Goal: Task Accomplishment & Management: Complete application form

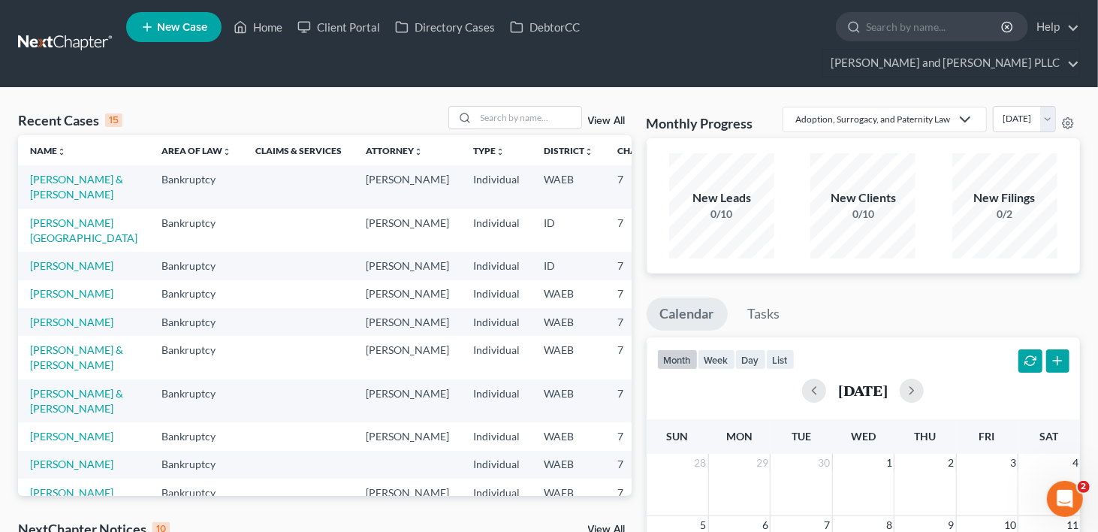
click at [169, 32] on span "New Case" at bounding box center [182, 27] width 50 height 11
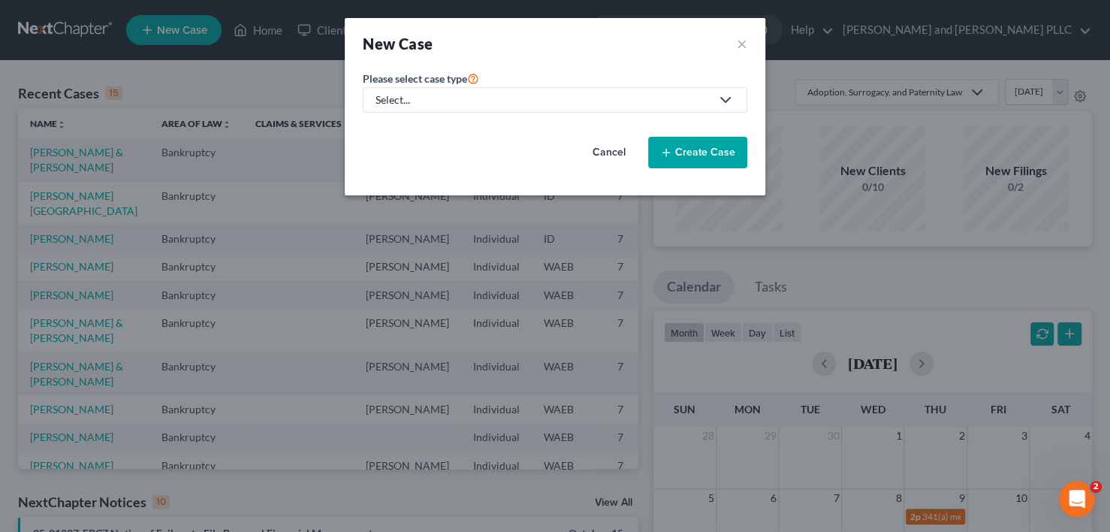
click at [542, 100] on div "Select..." at bounding box center [542, 99] width 335 height 15
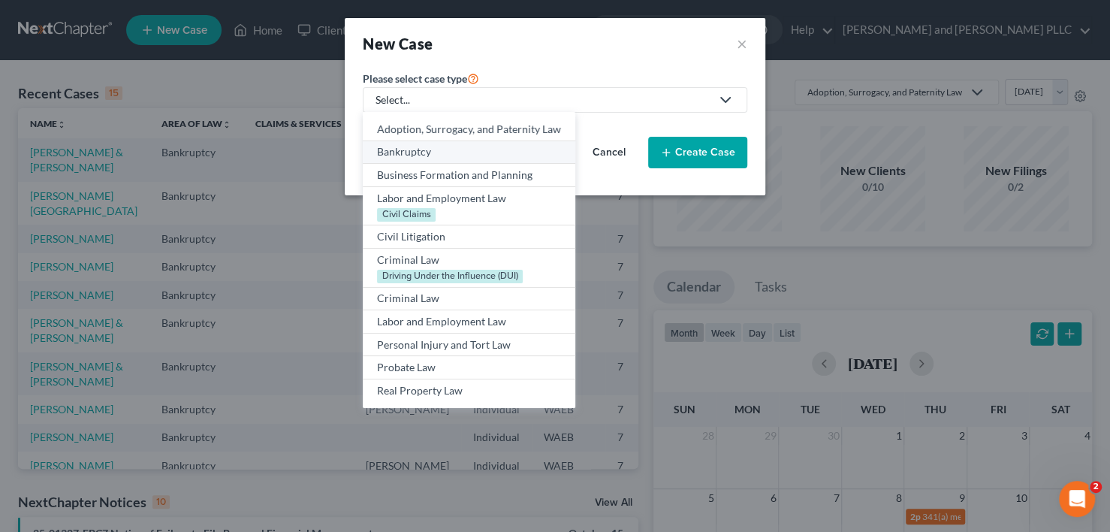
click at [417, 149] on div "Bankruptcy" at bounding box center [469, 151] width 184 height 15
select select "86"
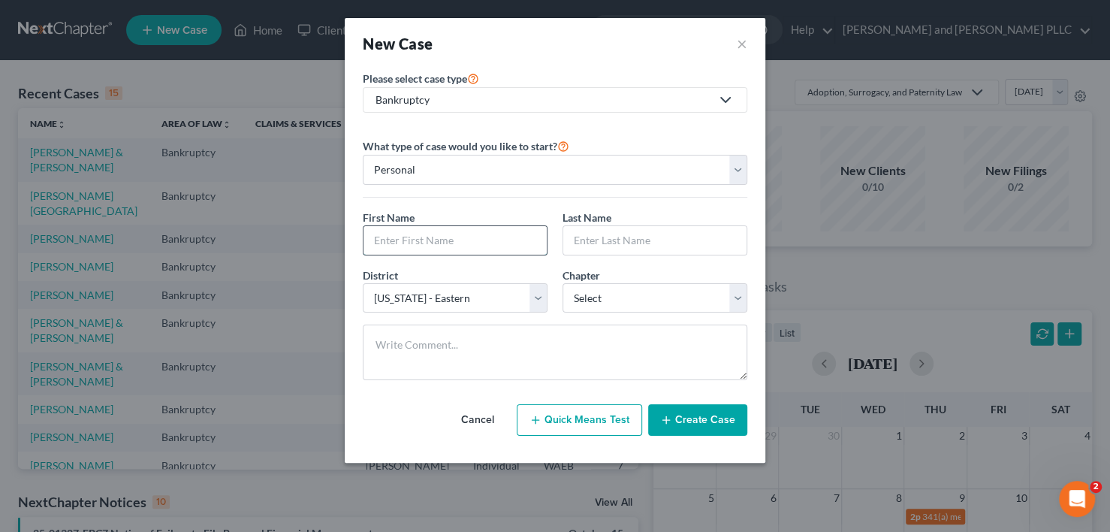
click at [417, 237] on input "text" at bounding box center [454, 240] width 183 height 29
type input "David"
type input "Hibbard"
click at [616, 300] on select "Select 7 11 12 13" at bounding box center [654, 298] width 185 height 30
select select "0"
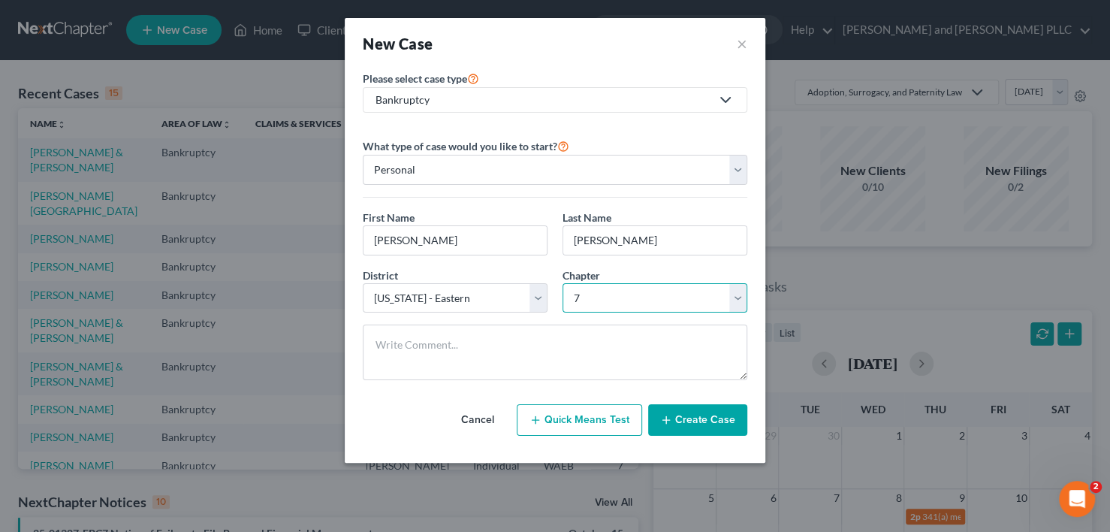
click at [562, 283] on select "Select 7 11 12 13" at bounding box center [654, 298] width 185 height 30
click at [489, 309] on select "Select Alabama - Middle Alabama - Northern Alabama - Southern Alaska Arizona Ar…" at bounding box center [455, 298] width 185 height 30
select select "23"
click at [363, 283] on select "Select Alabama - Middle Alabama - Northern Alabama - Southern Alaska Arizona Ar…" at bounding box center [455, 298] width 185 height 30
click at [691, 411] on button "Create Case" at bounding box center [697, 420] width 99 height 32
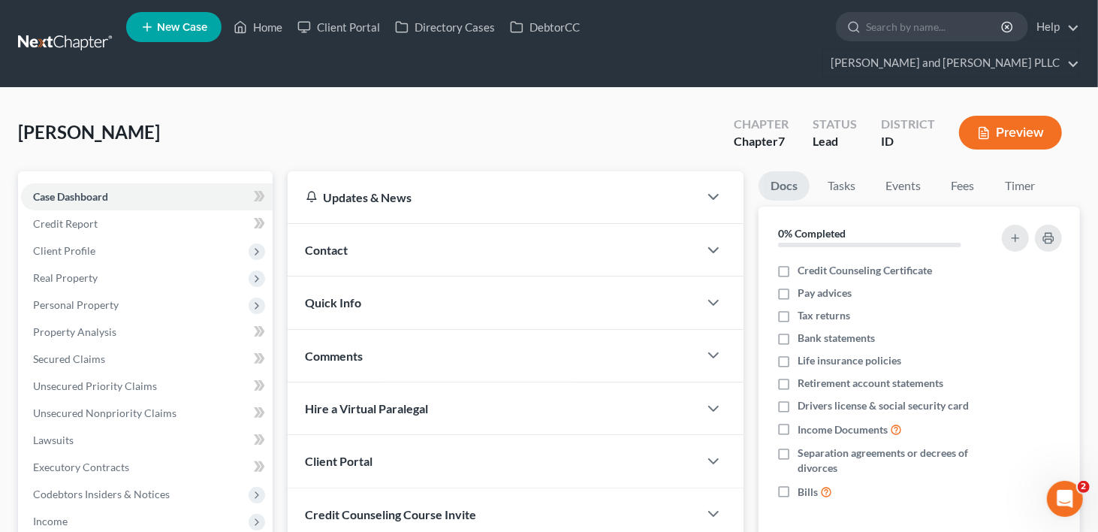
click at [677, 435] on div "Client Portal" at bounding box center [493, 461] width 411 height 52
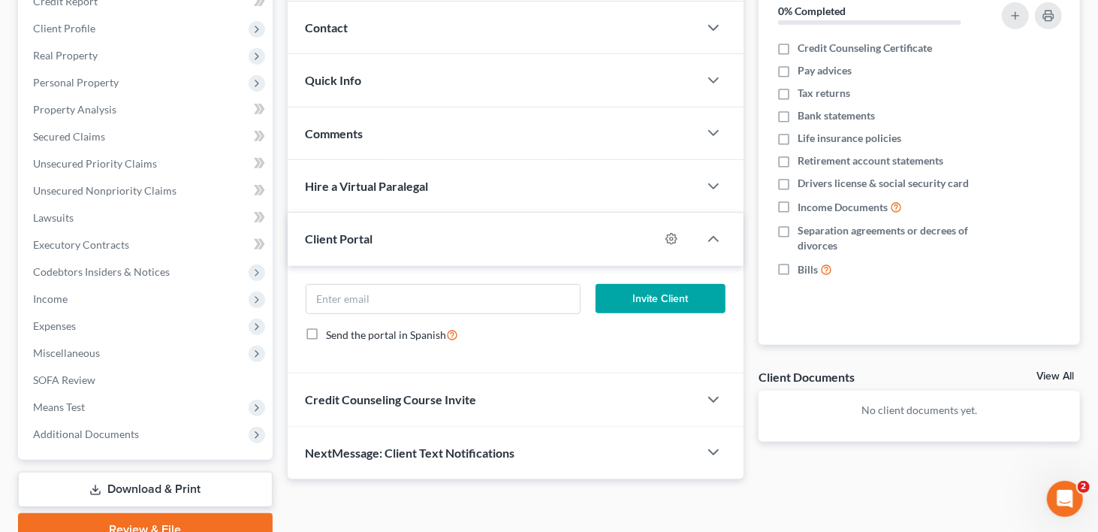
scroll to position [225, 0]
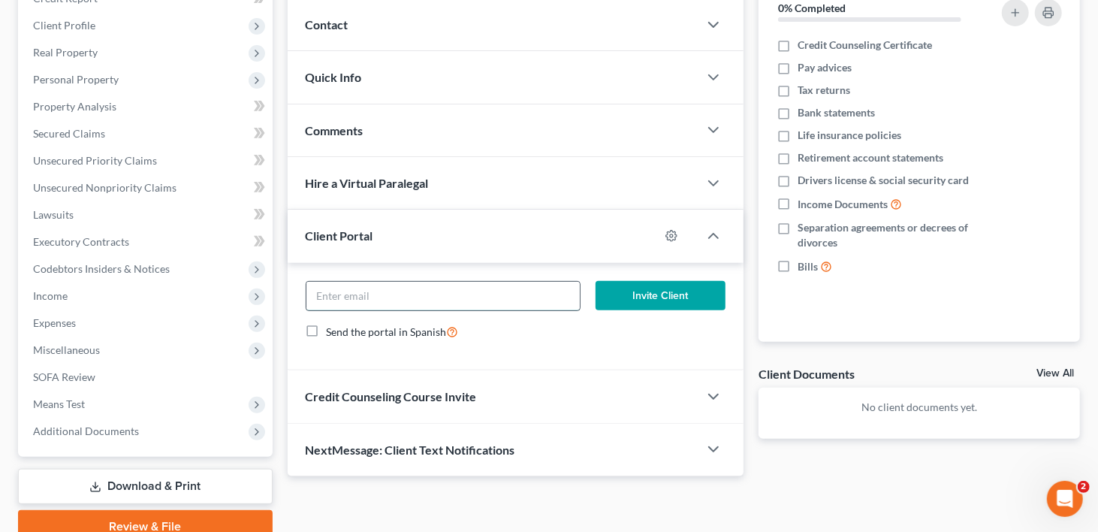
paste input "davehibbard0146@gmail.com"
type input "davehibbard0146@gmail.com"
click at [653, 281] on button "Invite Client" at bounding box center [660, 296] width 130 height 30
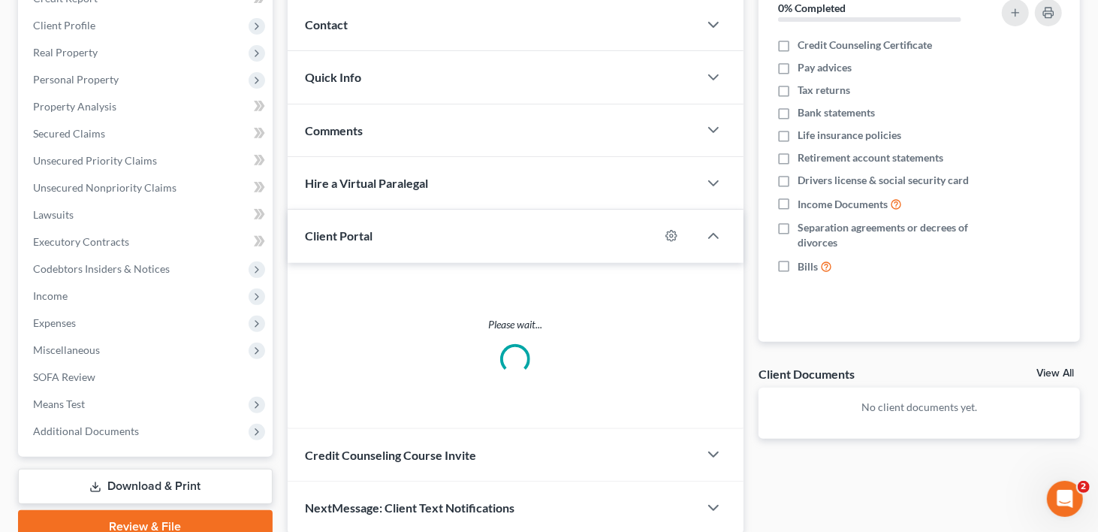
click at [502, 429] on div "Credit Counseling Course Invite" at bounding box center [493, 455] width 411 height 52
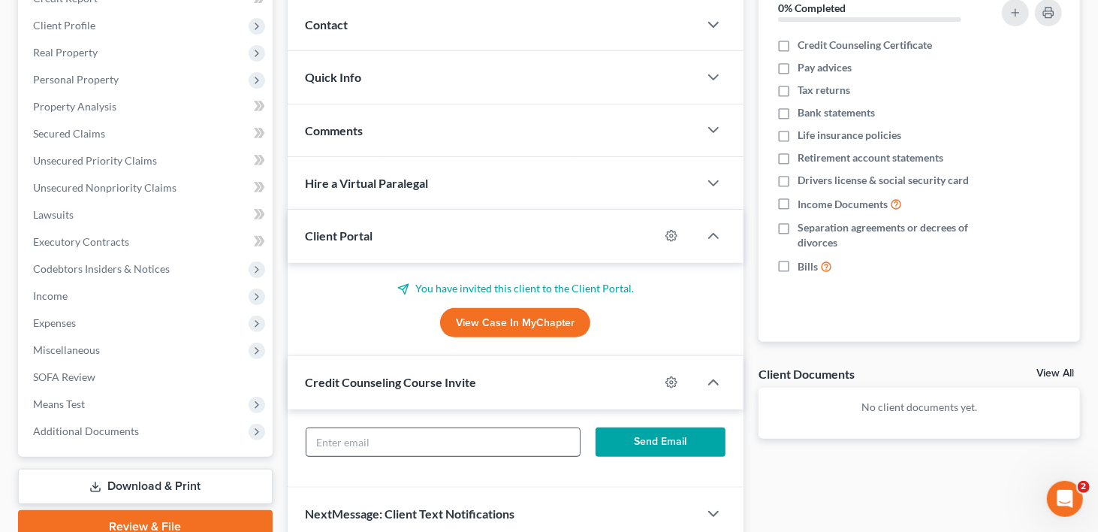
scroll to position [264, 0]
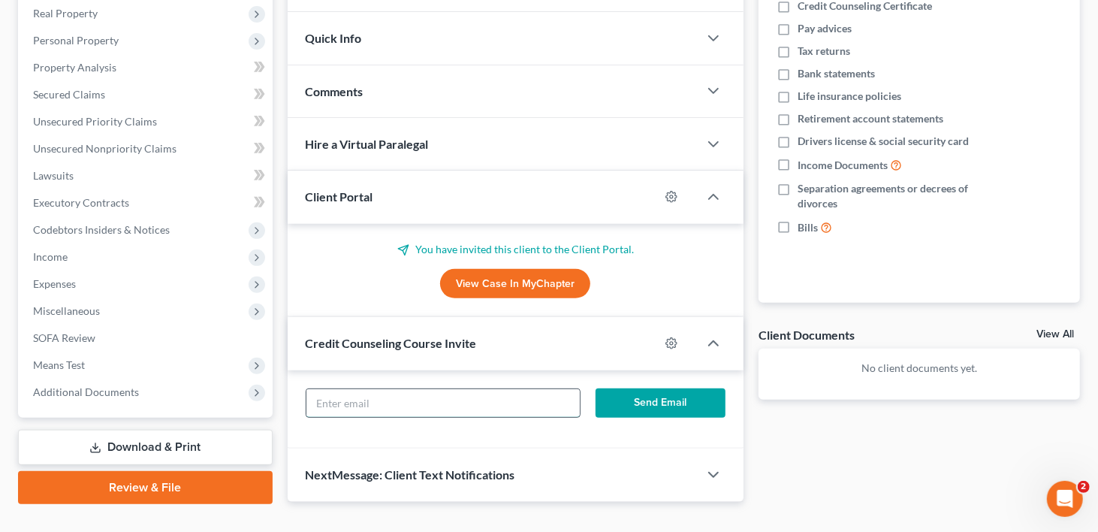
paste input "davehibbard0146@gmail.com"
type input "davehibbard0146@gmail.com"
click at [639, 388] on button "Send Email" at bounding box center [660, 403] width 130 height 30
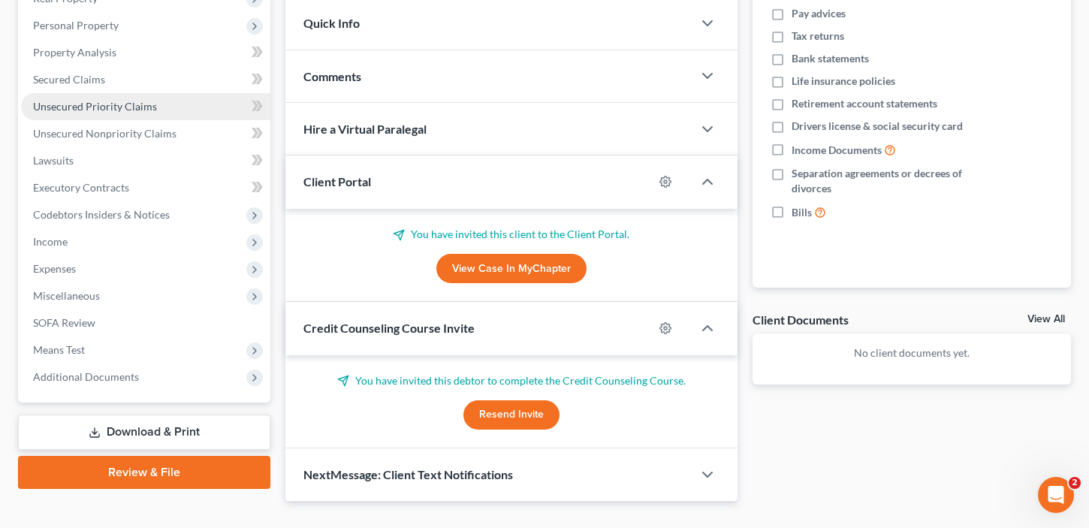
scroll to position [0, 0]
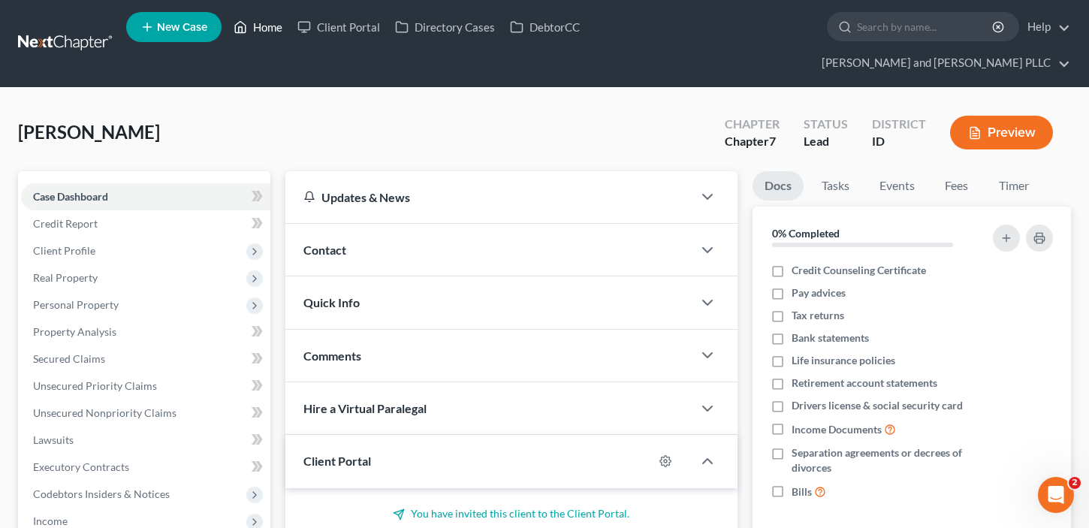
click at [264, 35] on link "Home" at bounding box center [258, 27] width 64 height 27
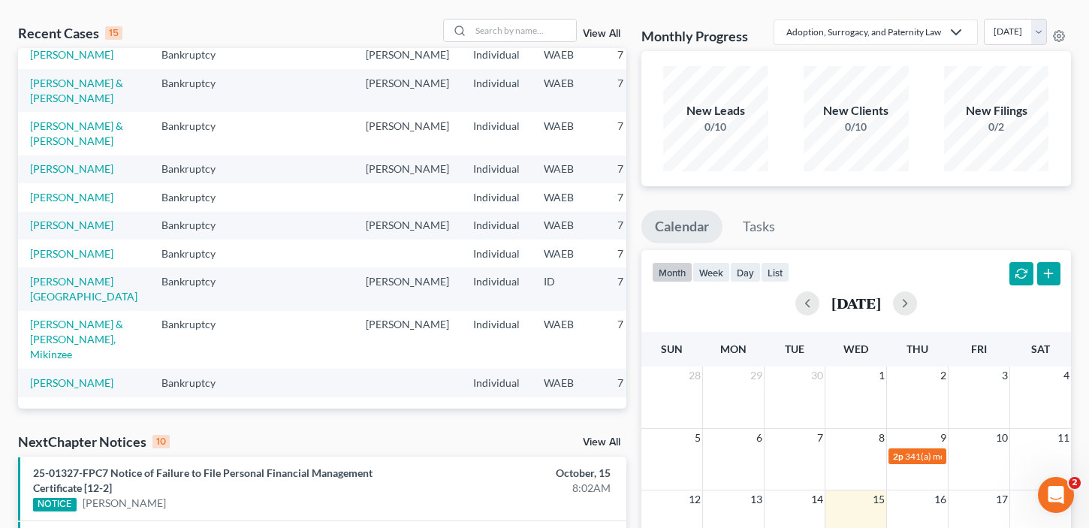
scroll to position [150, 0]
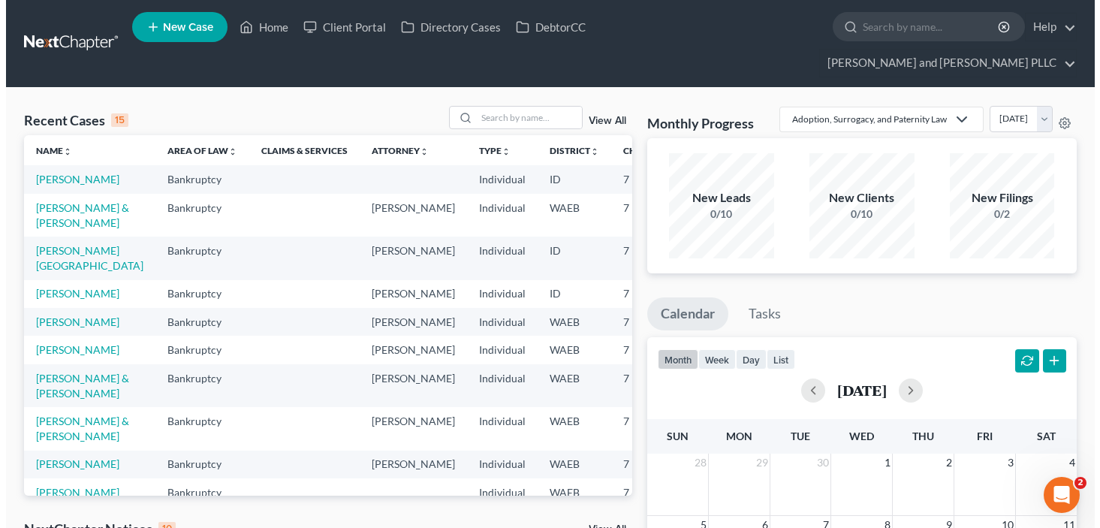
scroll to position [300, 0]
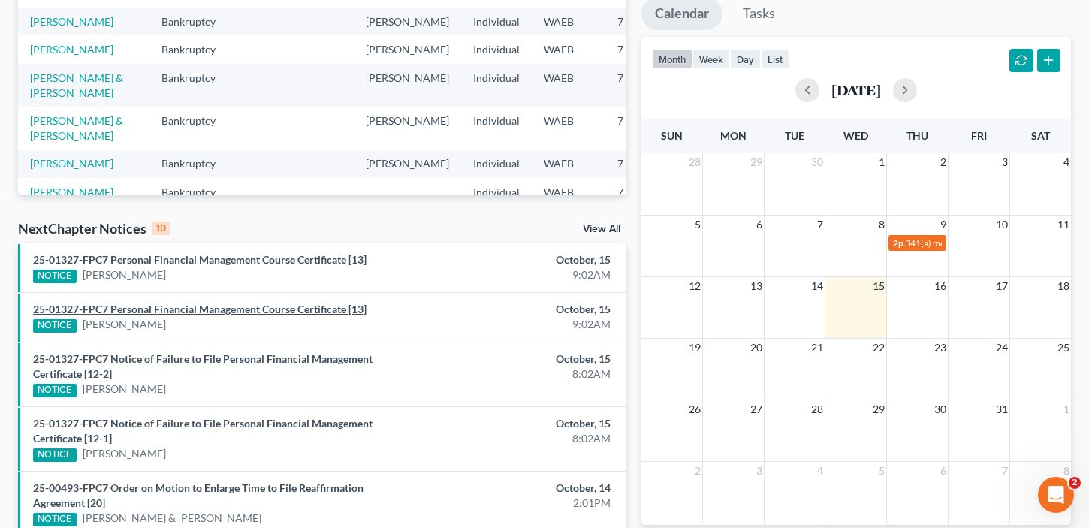
click at [259, 303] on link "25-01327-FPC7 Personal Financial Management Course Certificate [13]" at bounding box center [199, 309] width 333 height 13
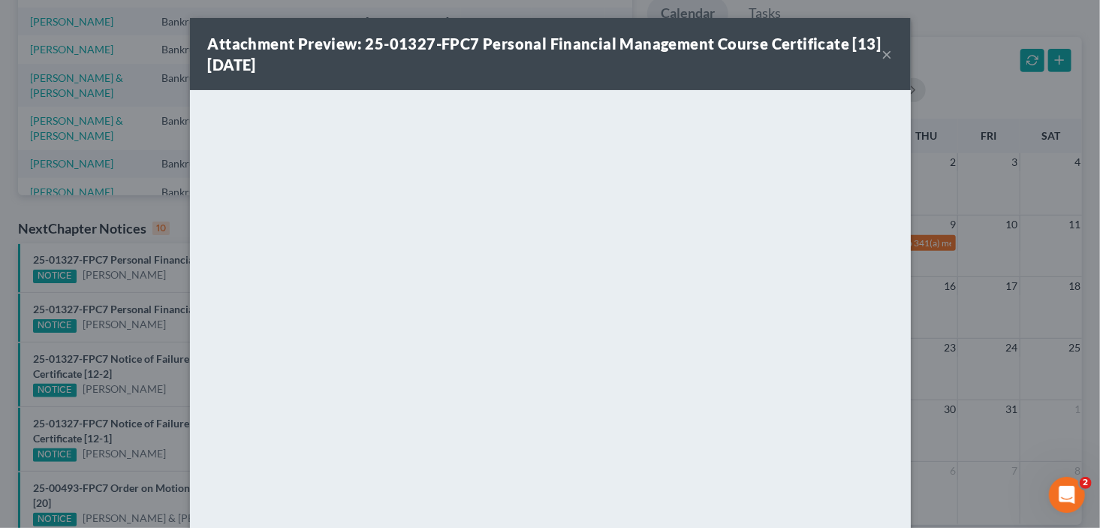
scroll to position [120, 0]
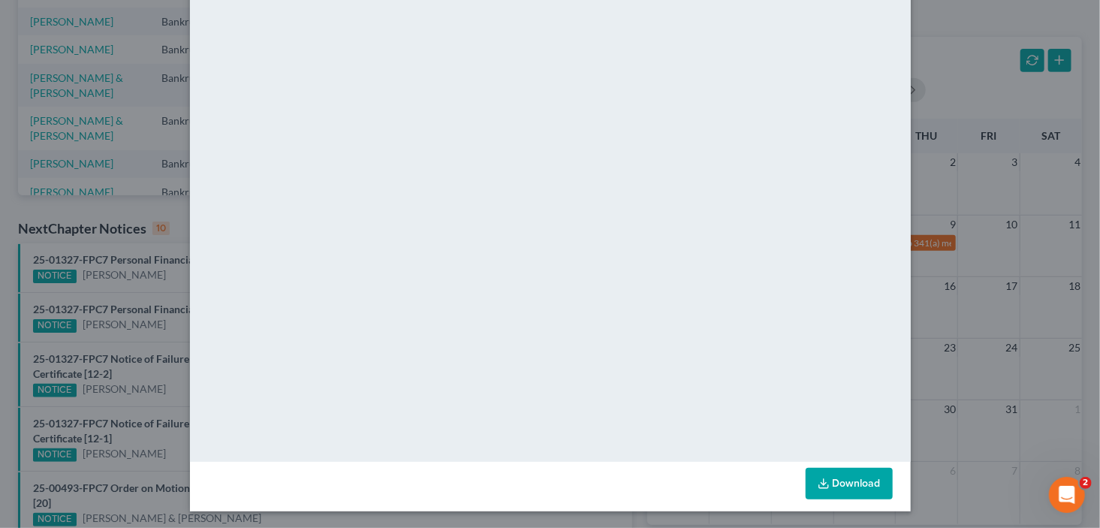
click at [822, 483] on icon at bounding box center [824, 483] width 12 height 12
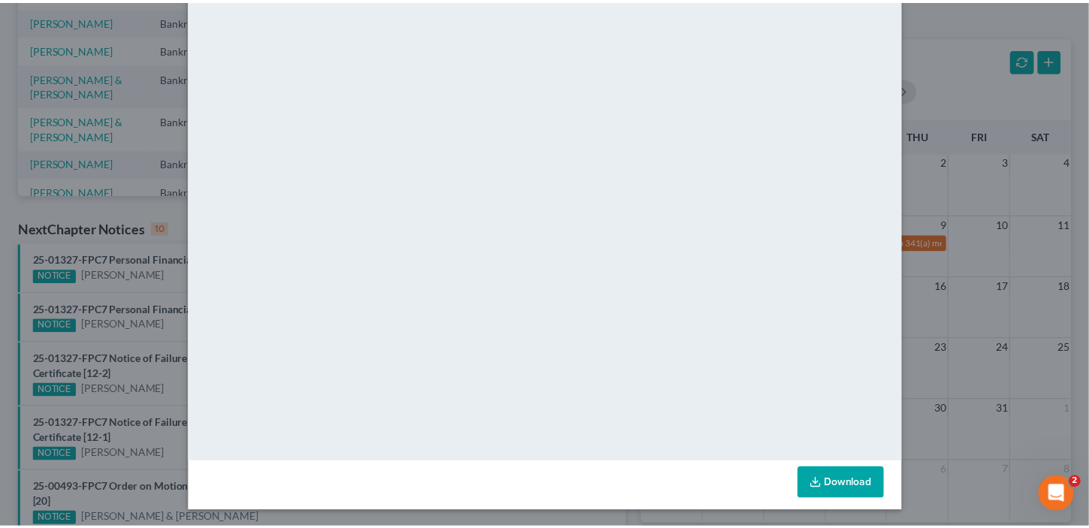
scroll to position [0, 0]
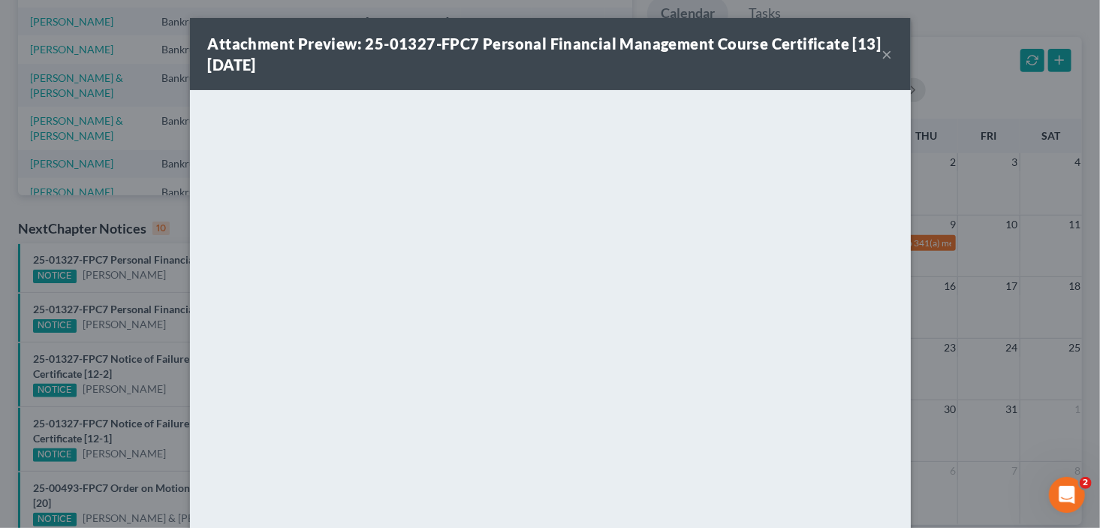
click at [630, 86] on div "Attachment Preview: 25-01327-FPC7 Personal Financial Management Course Certific…" at bounding box center [550, 54] width 721 height 72
click at [885, 53] on button "×" at bounding box center [887, 54] width 11 height 18
